Goal: Information Seeking & Learning: Learn about a topic

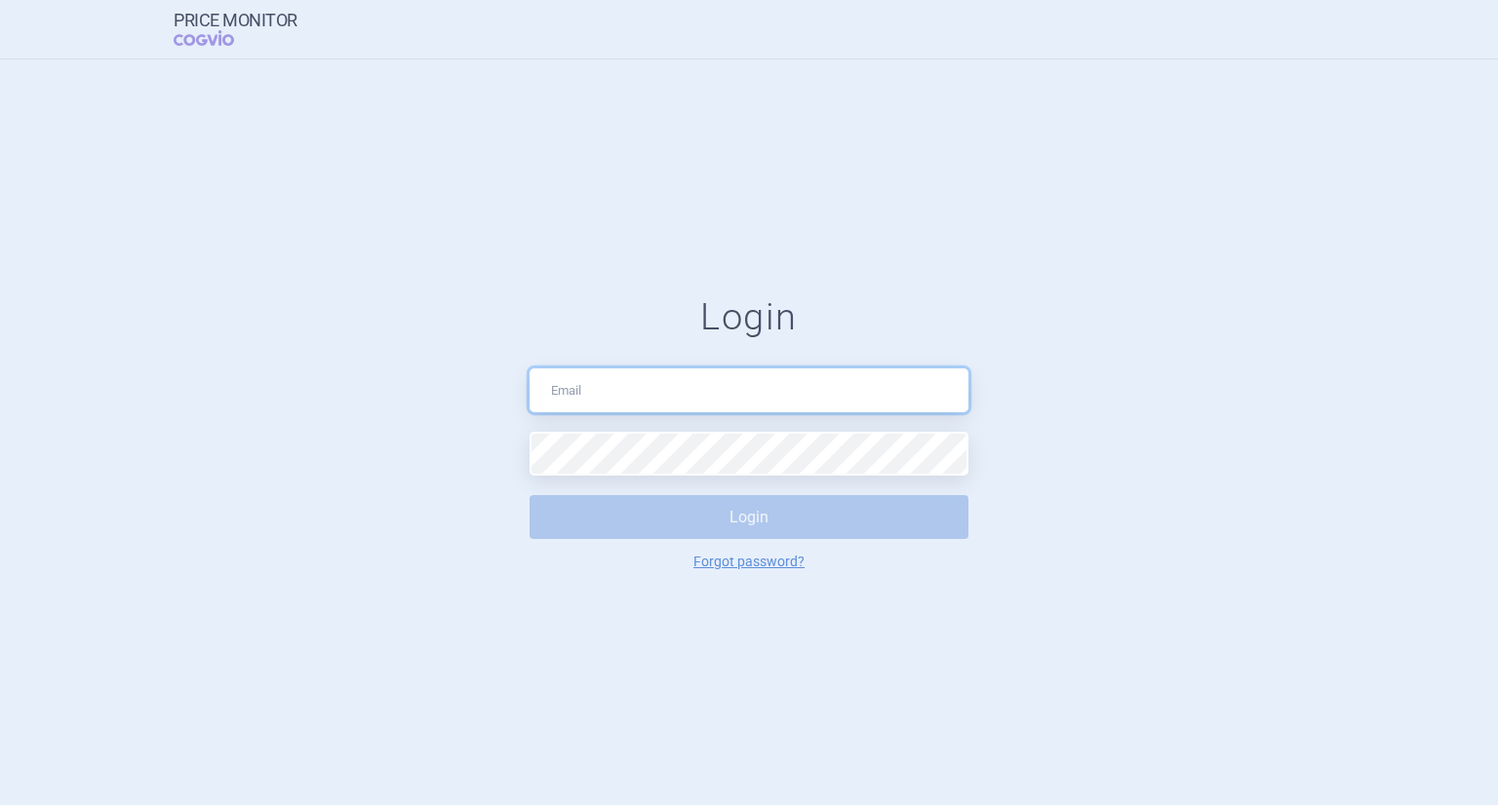
click at [737, 399] on input "text" at bounding box center [748, 391] width 439 height 44
type input "[PERSON_NAME][EMAIL_ADDRESS][DOMAIN_NAME]"
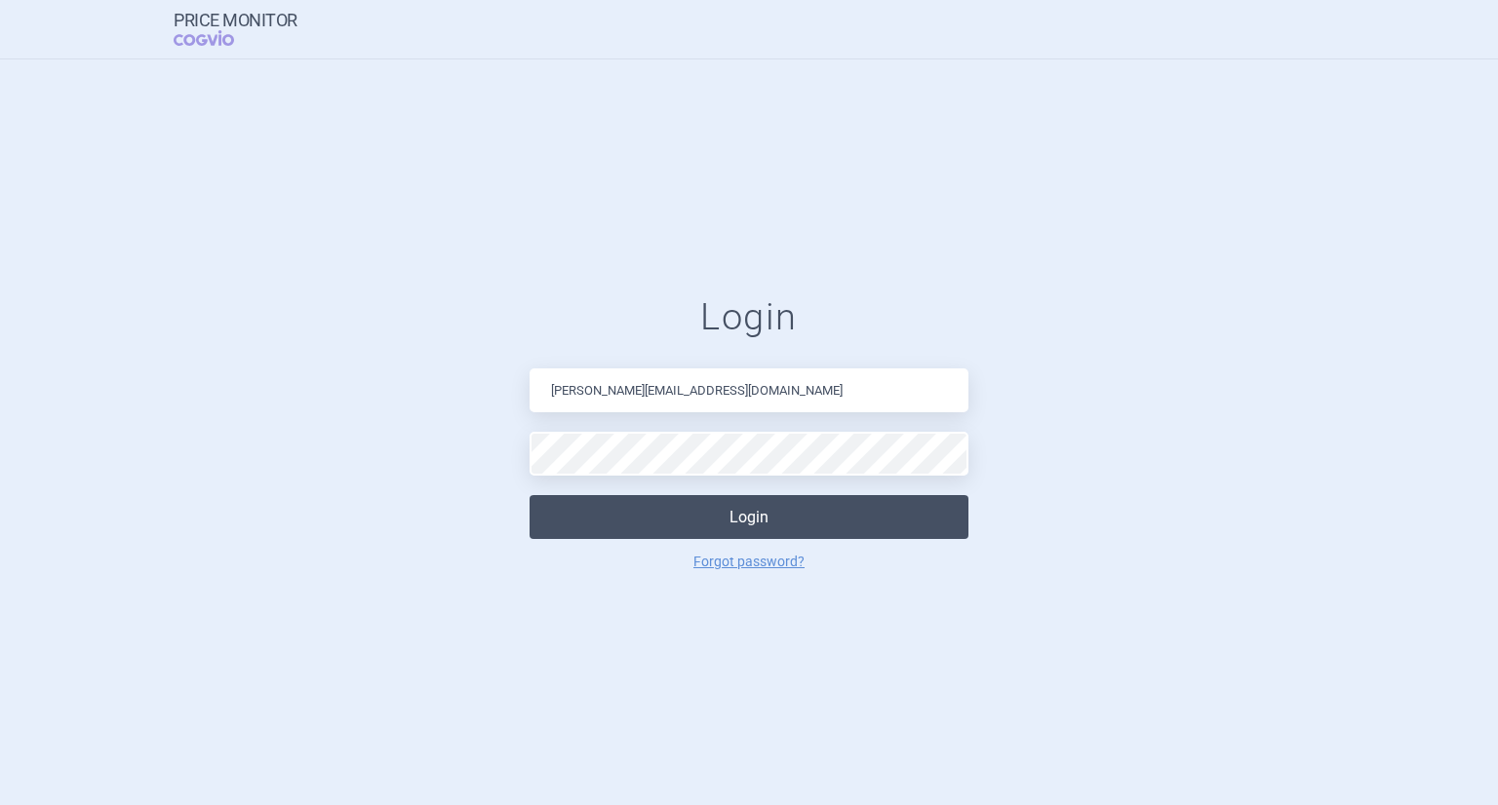
click at [763, 523] on button "Login" at bounding box center [748, 517] width 439 height 44
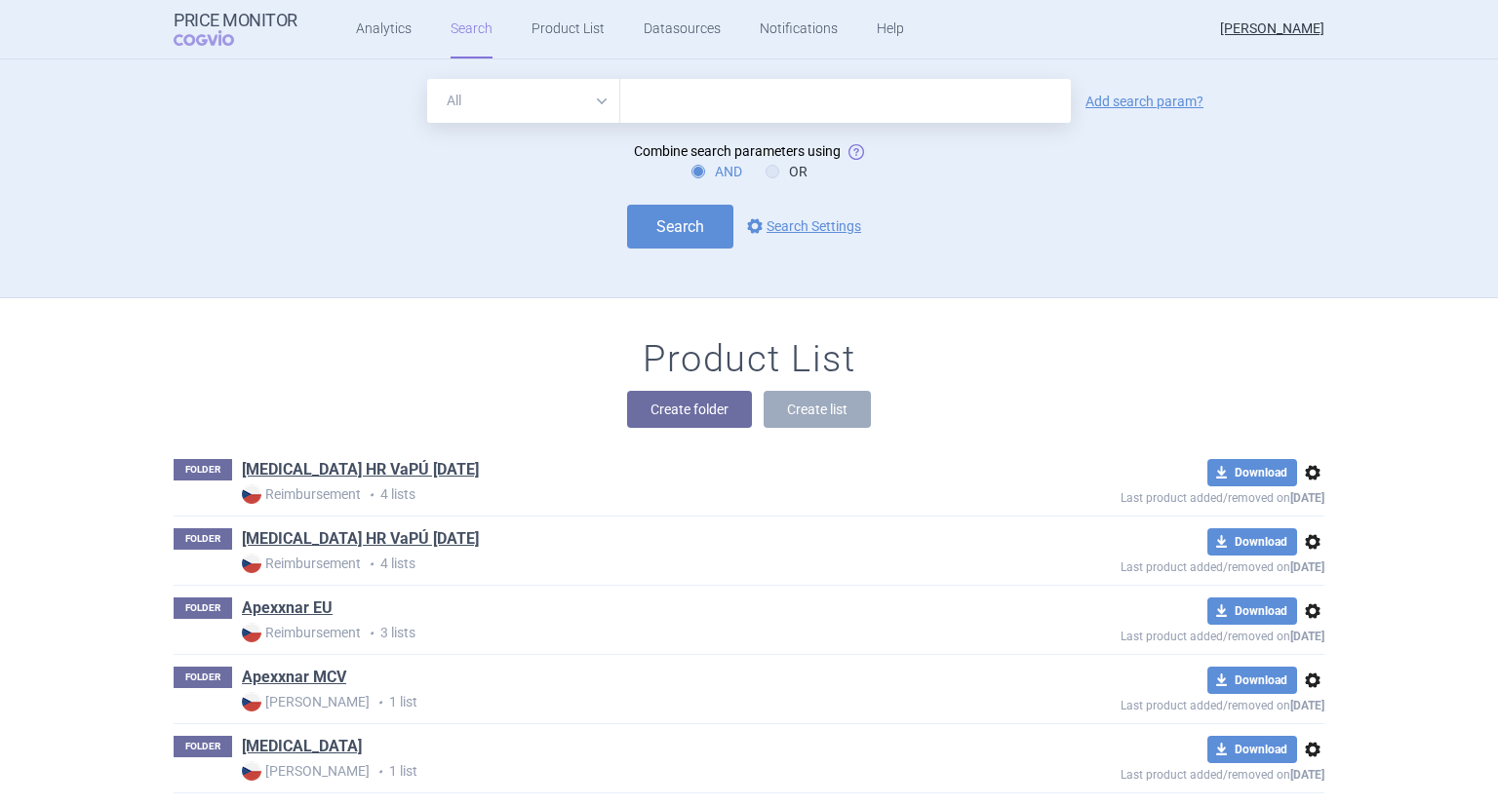
click at [636, 118] on input "text" at bounding box center [845, 101] width 450 height 44
type input "capvaxive"
click at [684, 229] on button "Search" at bounding box center [680, 227] width 106 height 44
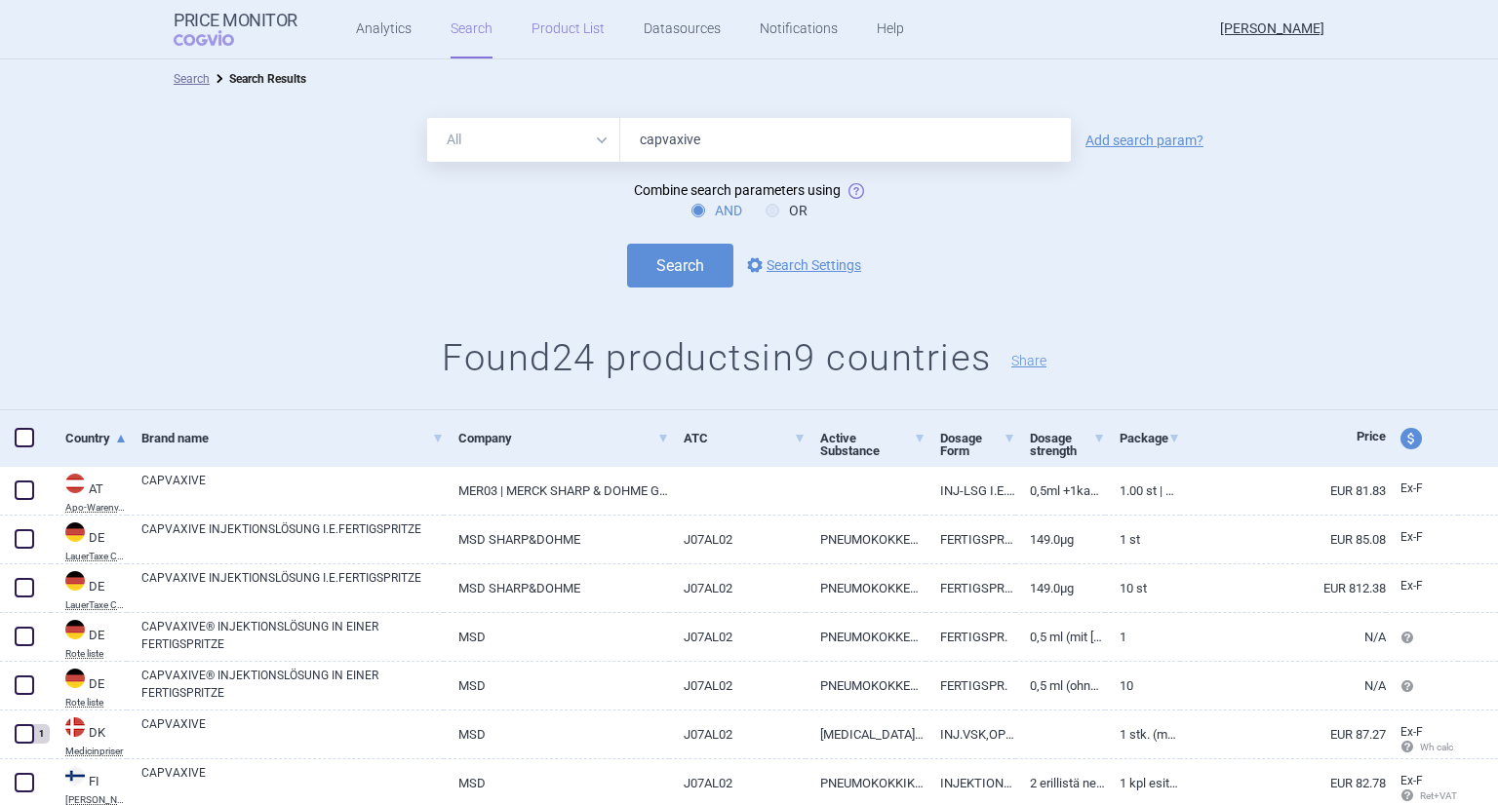
click at [540, 30] on link "Product List" at bounding box center [567, 29] width 73 height 58
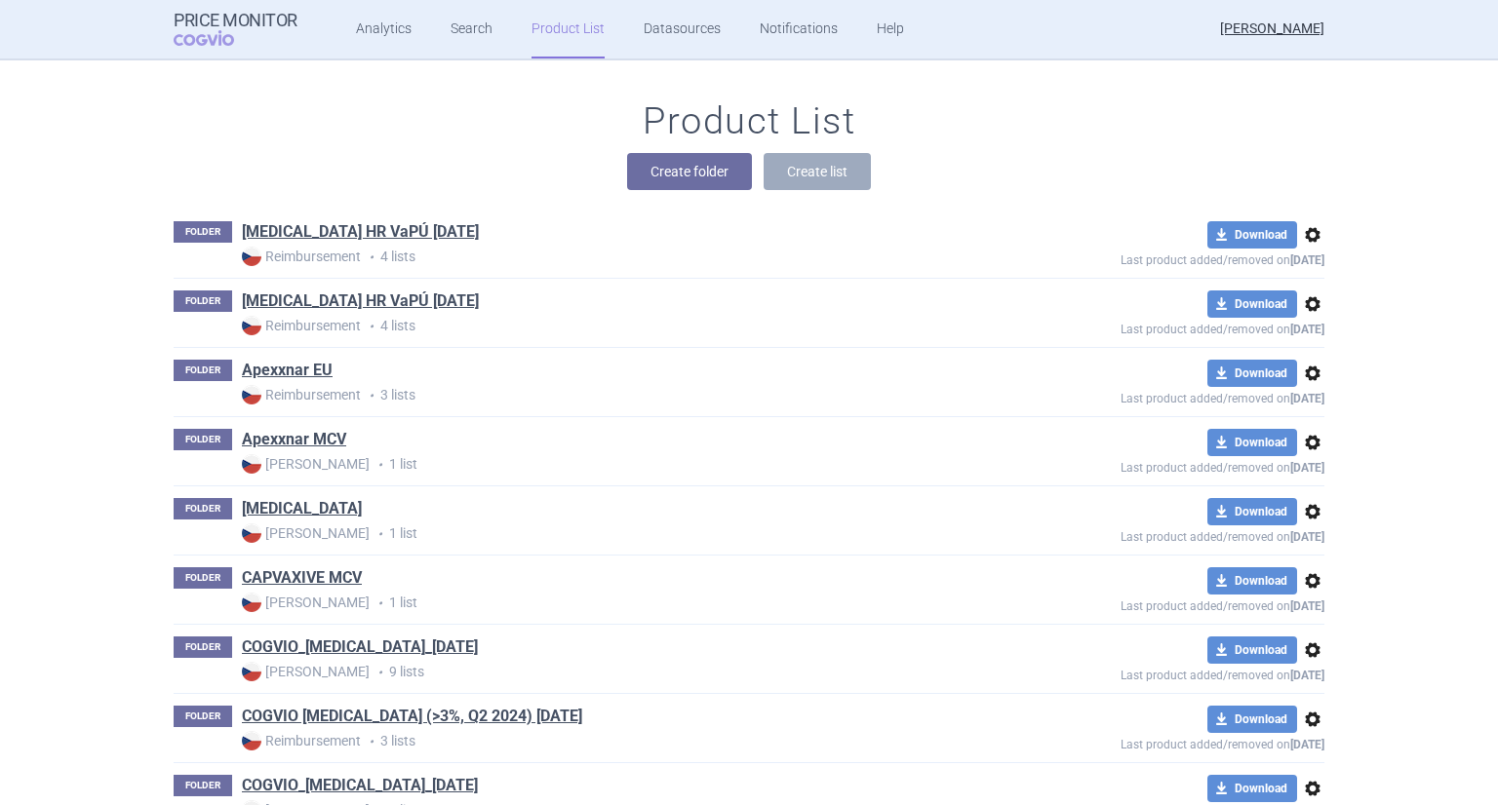
scroll to position [726, 0]
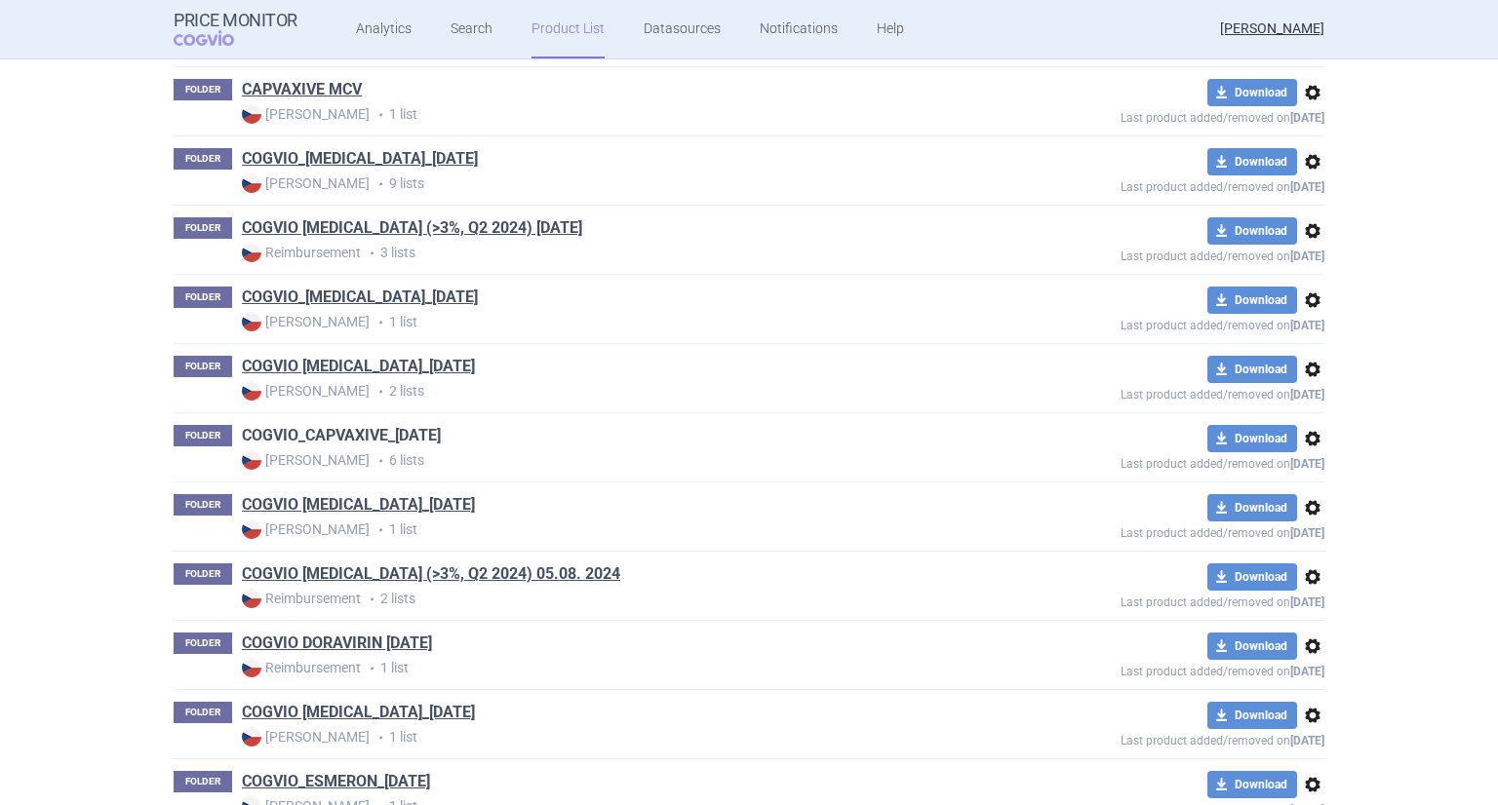
click at [380, 443] on link "COGVIO_CAPVAXIVE_[DATE]" at bounding box center [341, 435] width 199 height 21
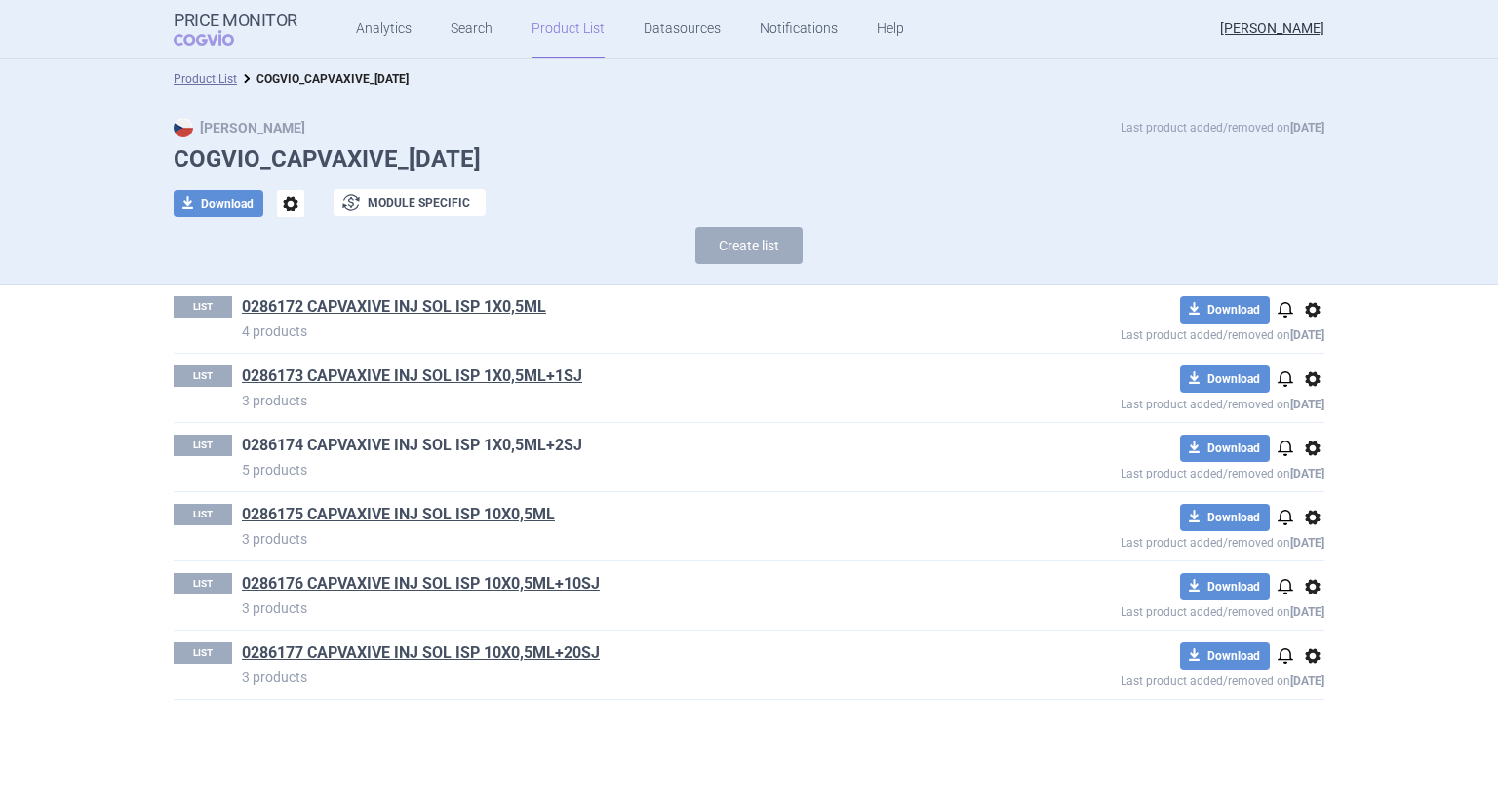
click at [370, 447] on link "0286174 CAPVAXIVE INJ SOL ISP 1X0,5ML+2SJ" at bounding box center [412, 445] width 340 height 21
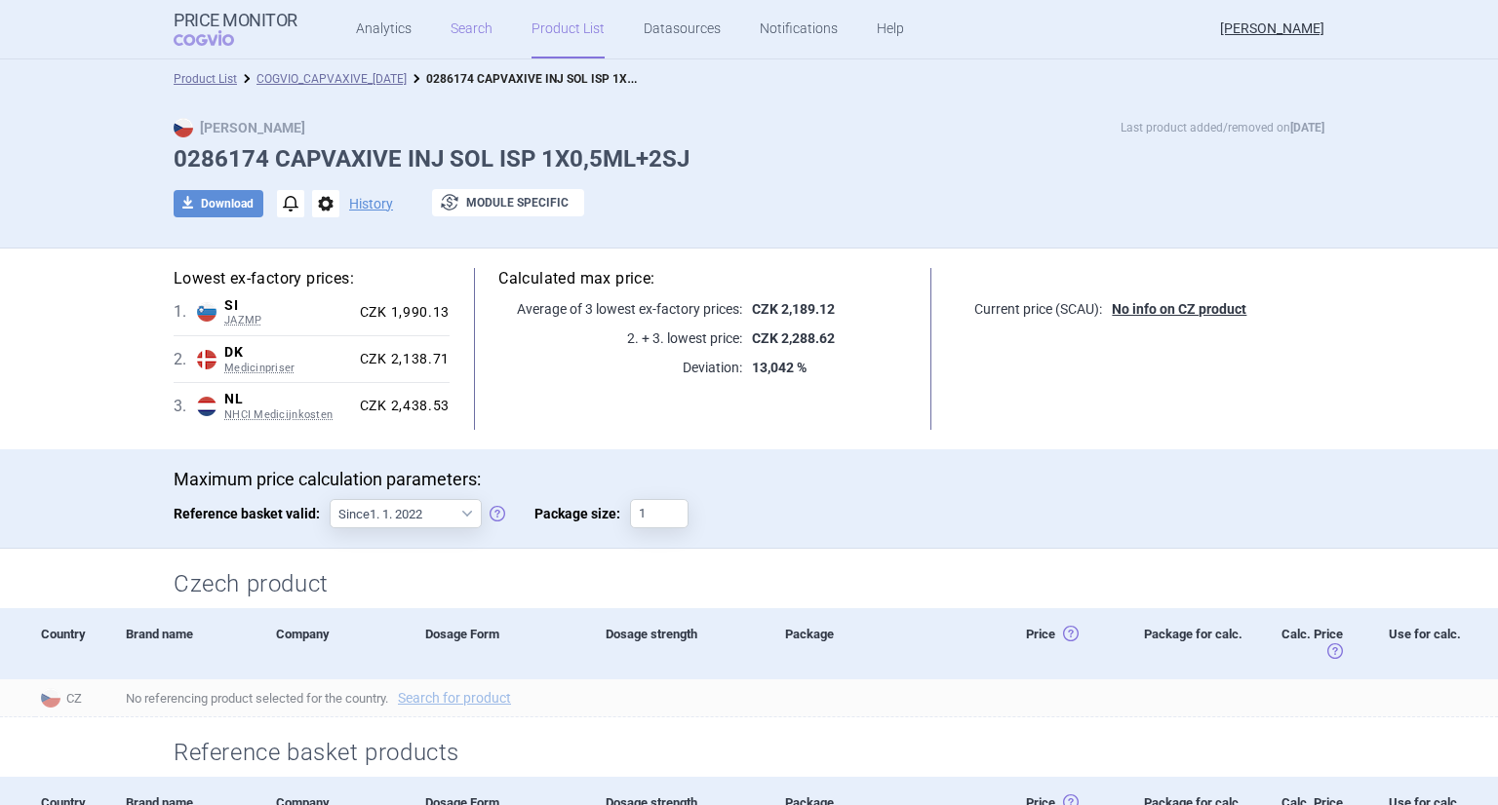
click at [454, 29] on link "Search" at bounding box center [471, 29] width 42 height 58
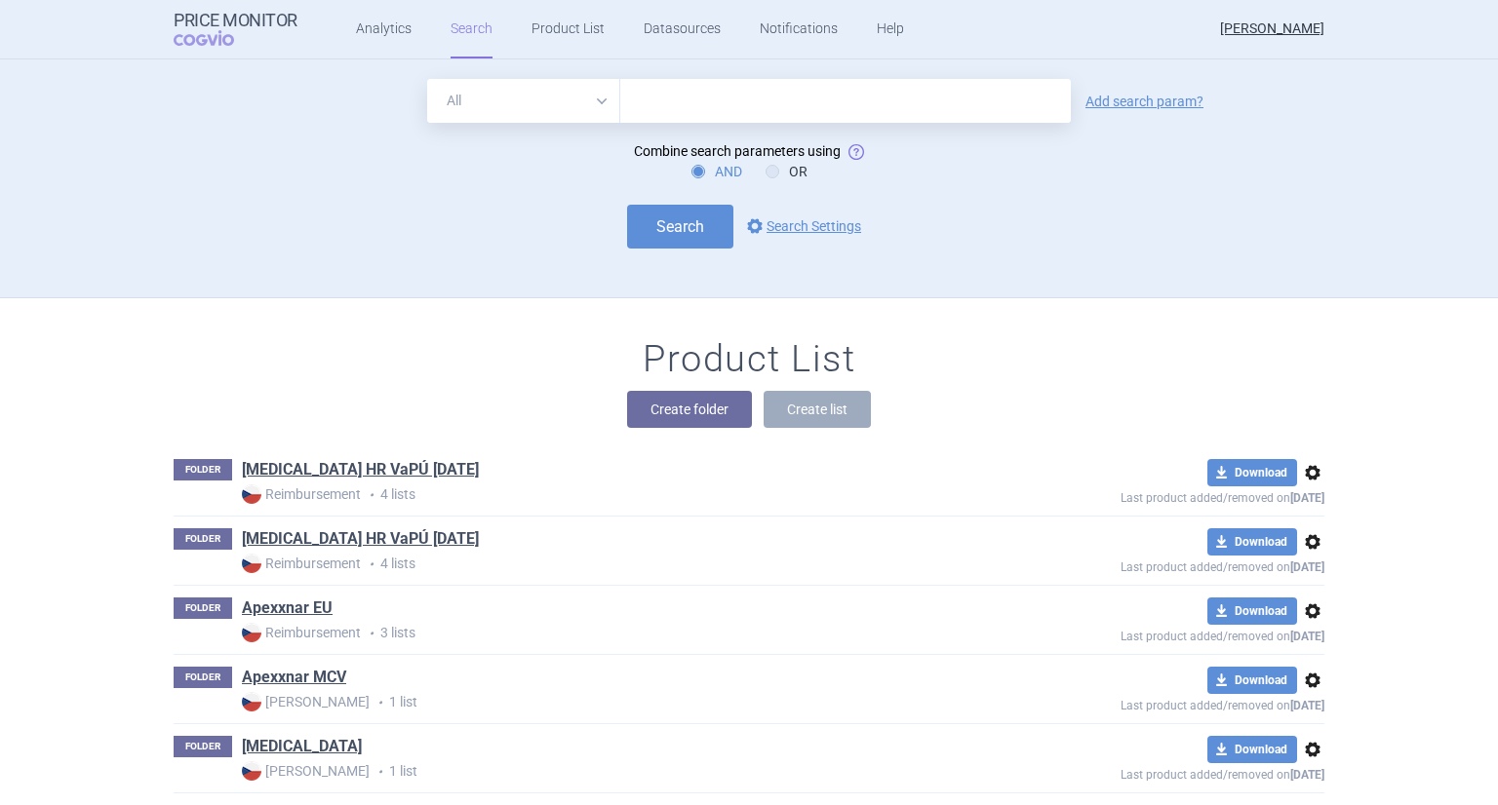
click at [651, 105] on input "text" at bounding box center [845, 101] width 450 height 44
type input "capvaxive"
click at [668, 247] on button "Search" at bounding box center [680, 227] width 106 height 44
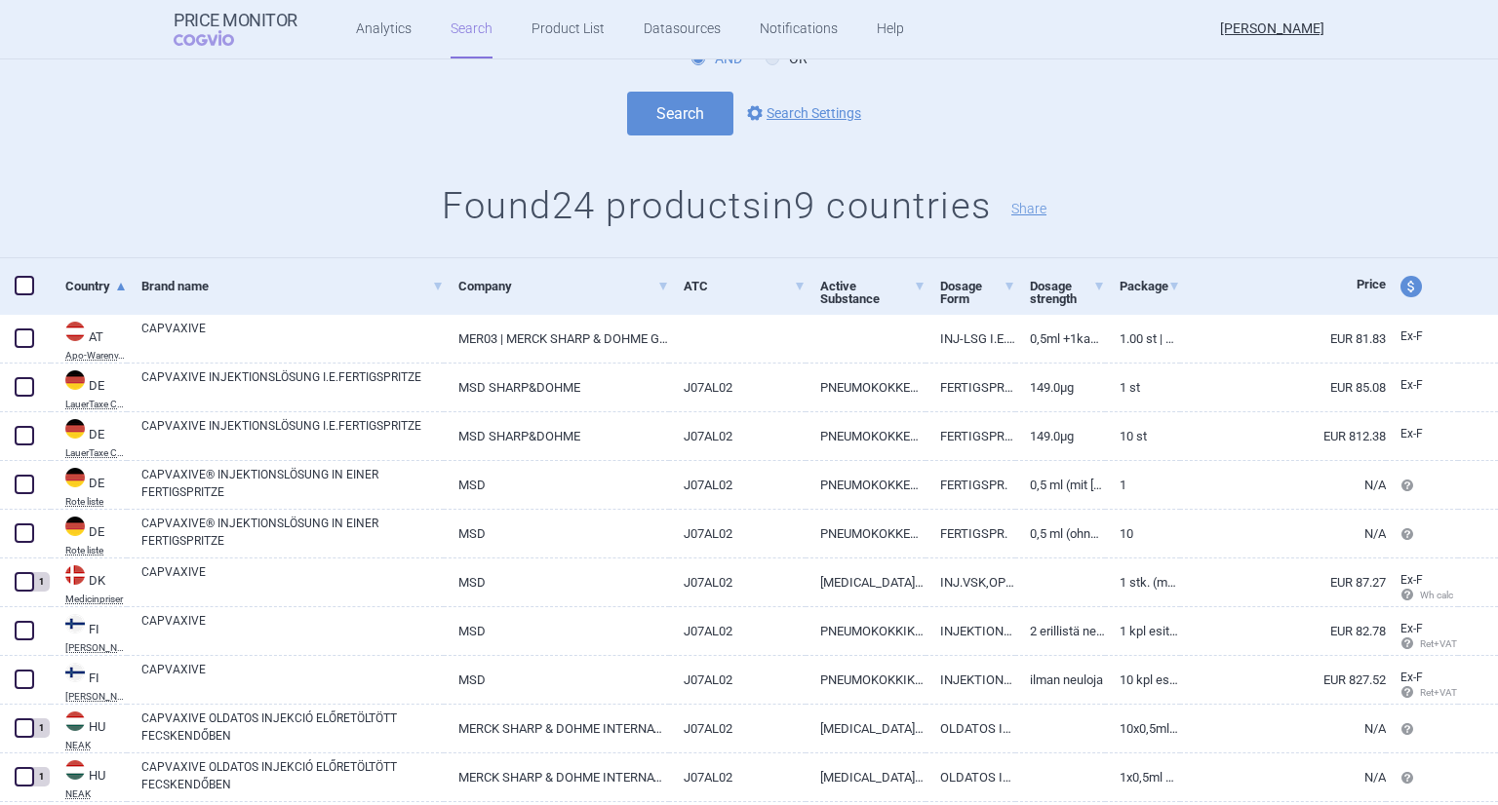
scroll to position [292, 0]
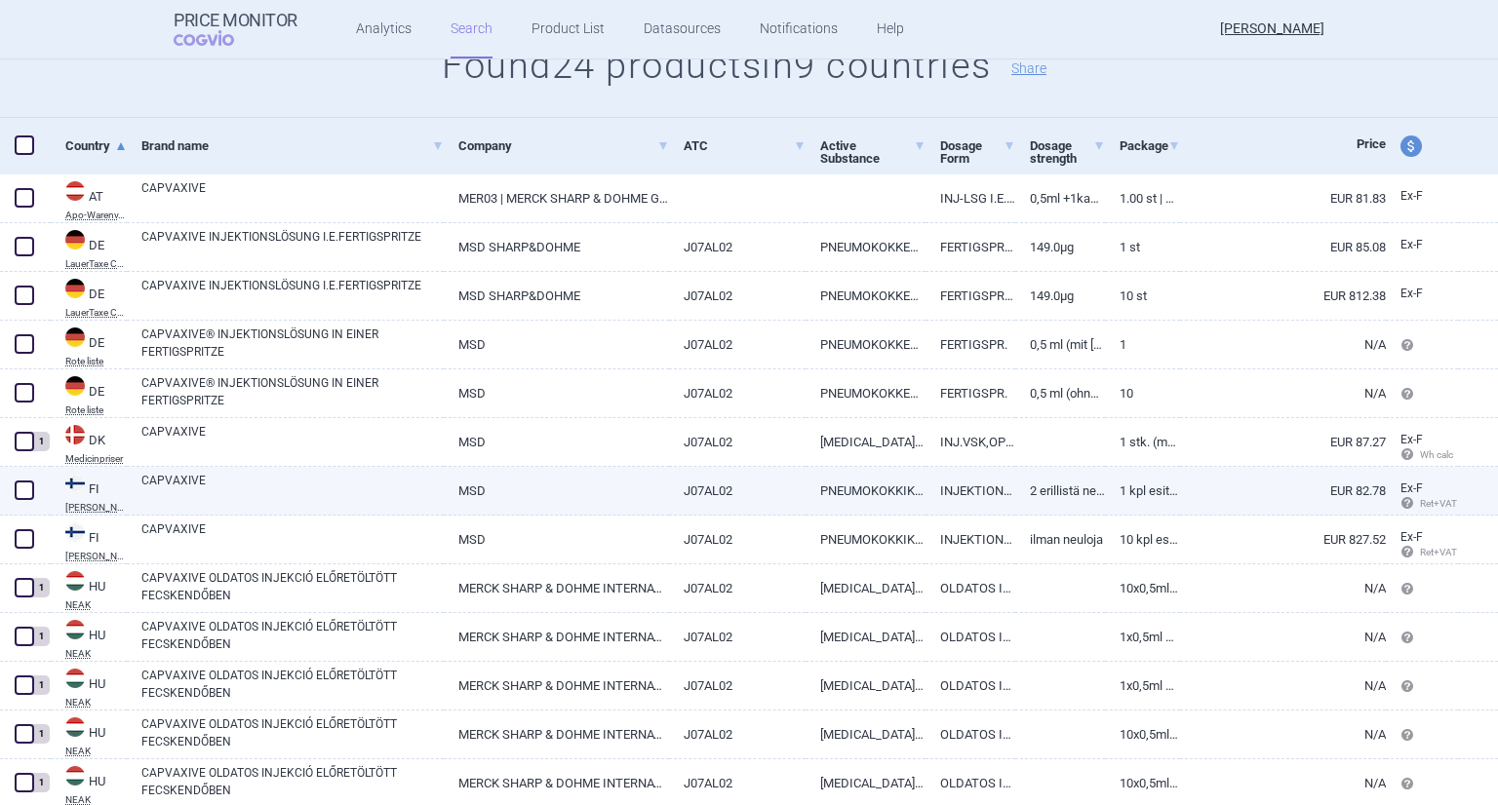
click at [1022, 500] on link "2 erillistä neulaa" at bounding box center [1060, 491] width 90 height 48
select select "EUR"
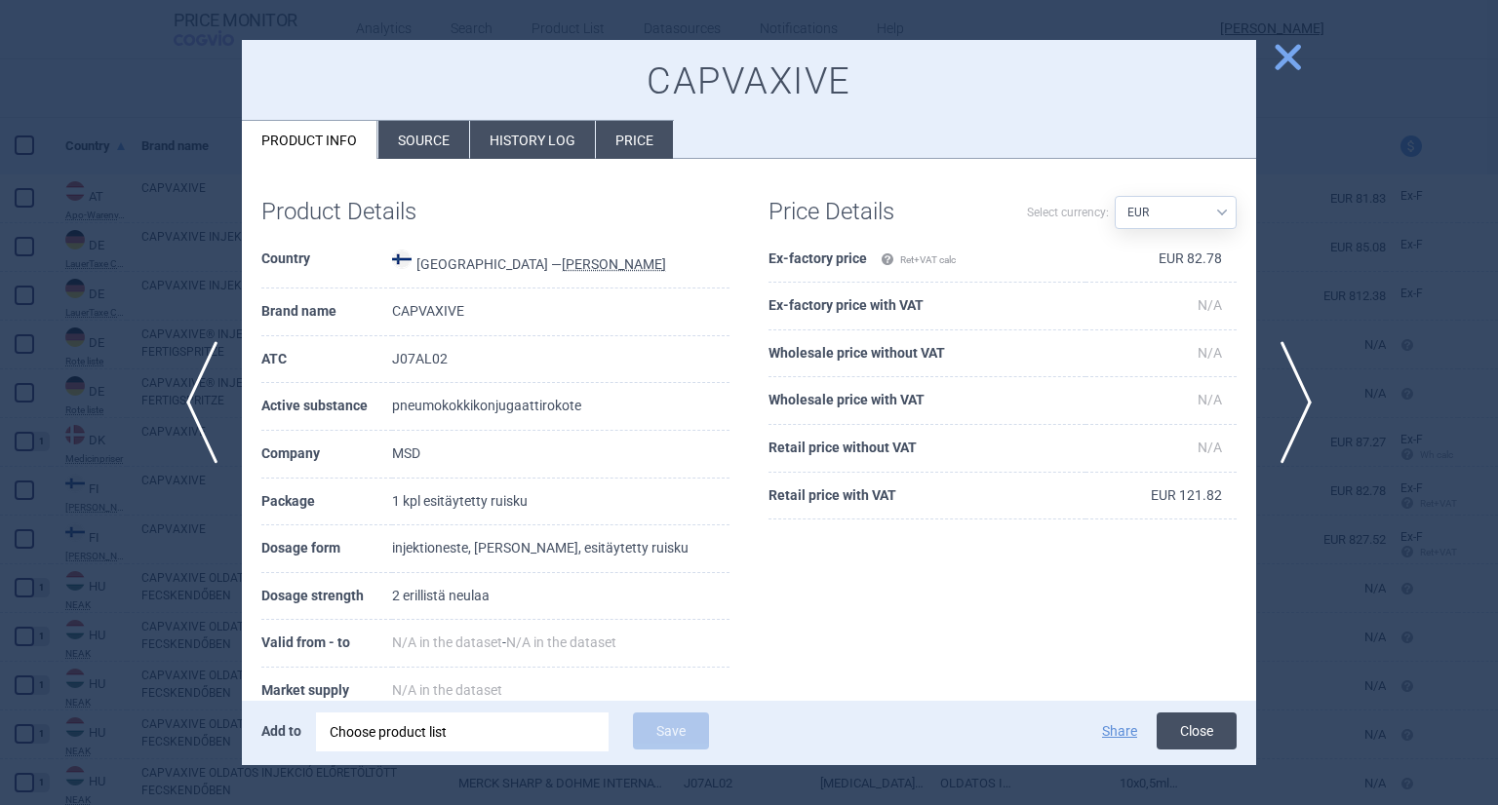
click at [1198, 730] on button "Close" at bounding box center [1196, 731] width 80 height 37
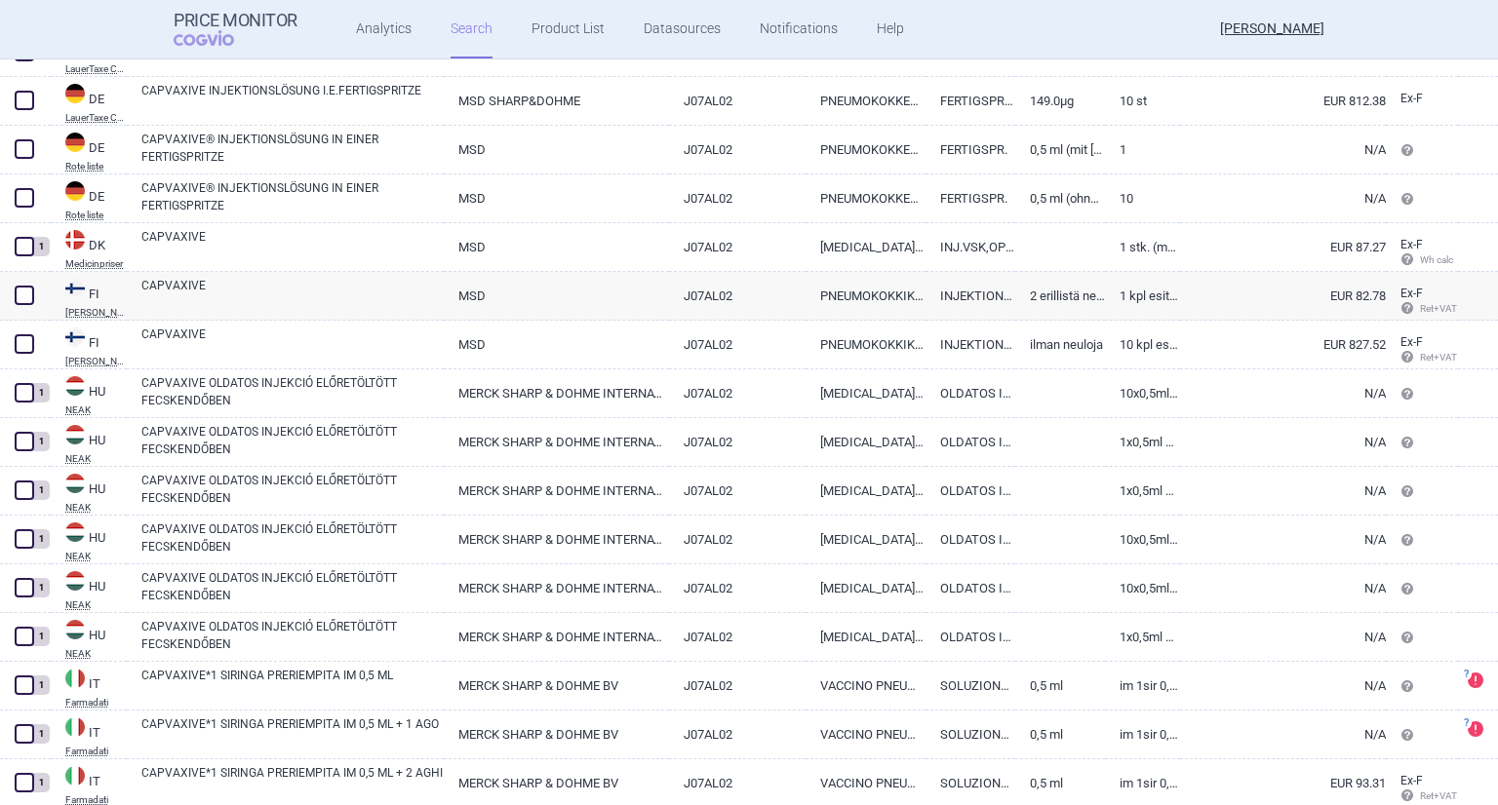
scroll to position [390, 0]
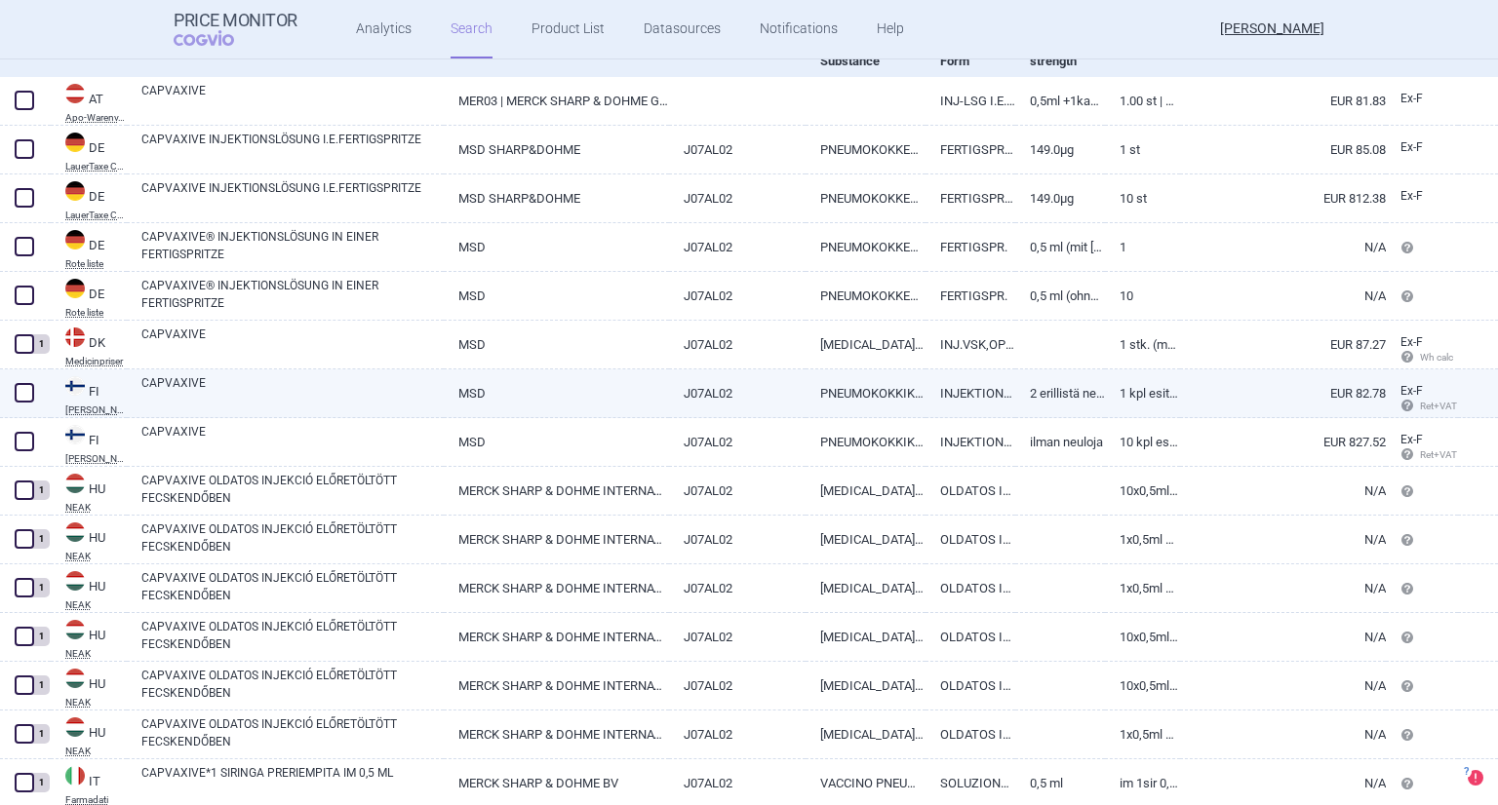
click at [174, 371] on div "CAPVAXIVE" at bounding box center [285, 394] width 317 height 49
click at [181, 379] on link "CAPVAXIVE" at bounding box center [292, 391] width 302 height 35
select select "EUR"
